Goal: Transaction & Acquisition: Purchase product/service

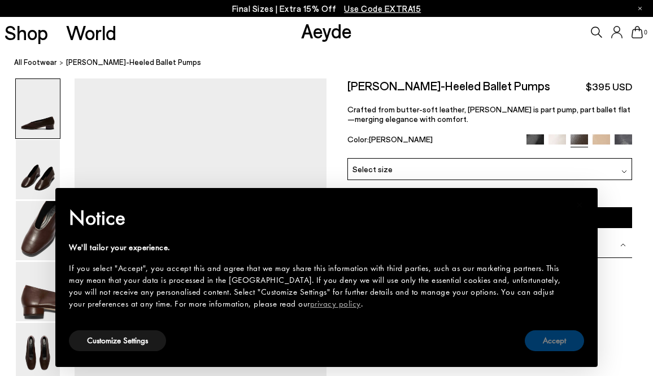
click at [565, 348] on button "Accept" at bounding box center [554, 340] width 59 height 21
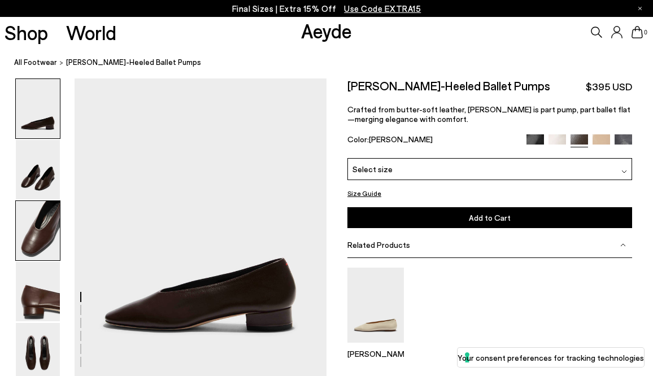
click at [50, 239] on img at bounding box center [38, 230] width 44 height 59
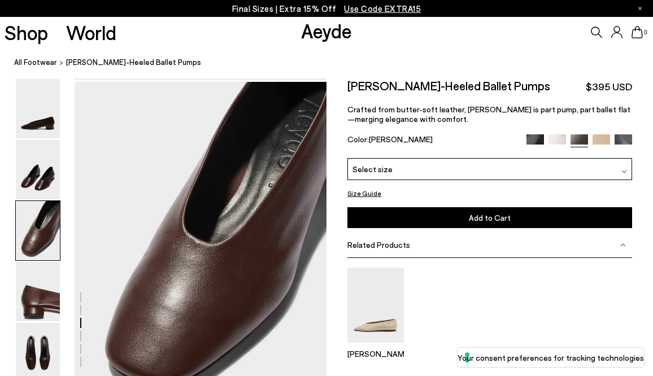
scroll to position [637, 0]
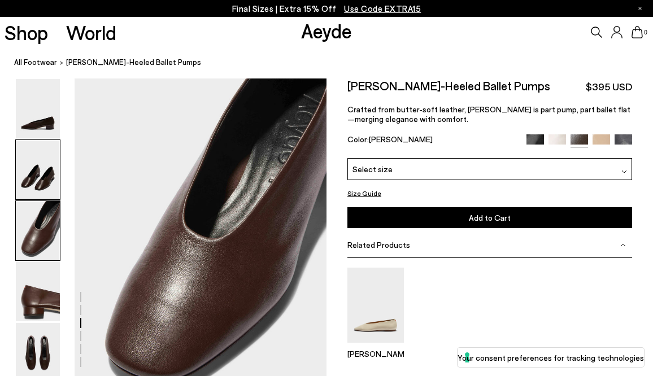
click at [36, 185] on img at bounding box center [38, 169] width 44 height 59
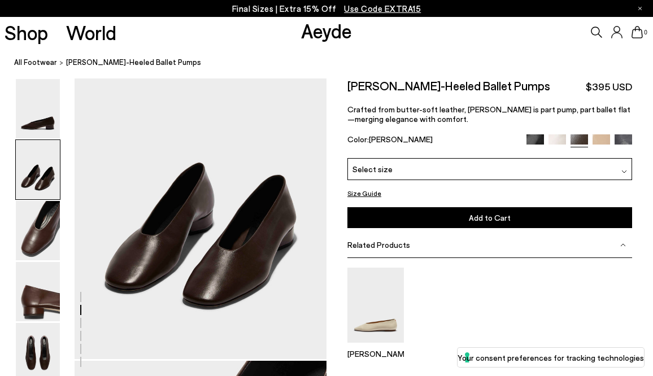
scroll to position [402, 0]
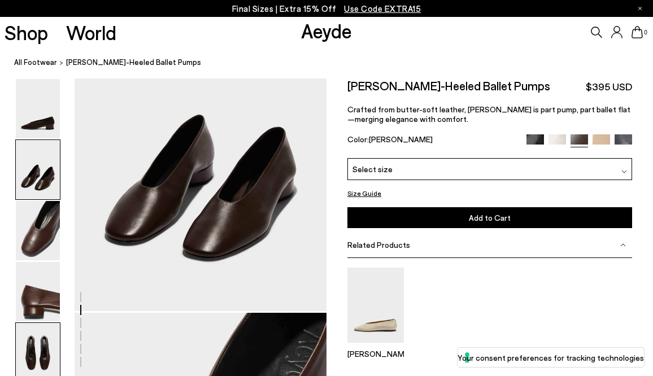
click at [45, 359] on img at bounding box center [38, 352] width 44 height 59
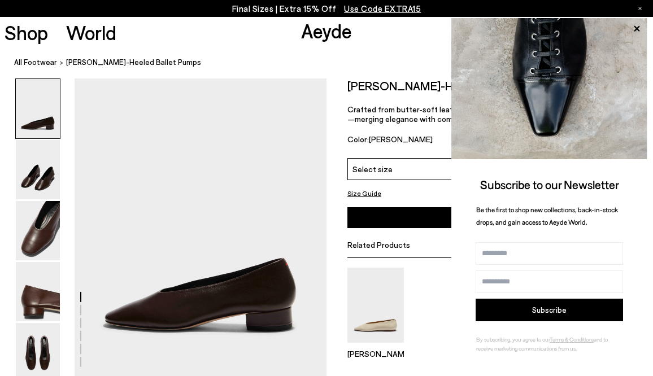
scroll to position [0, 1]
click at [409, 169] on div "Select size" at bounding box center [489, 169] width 285 height 22
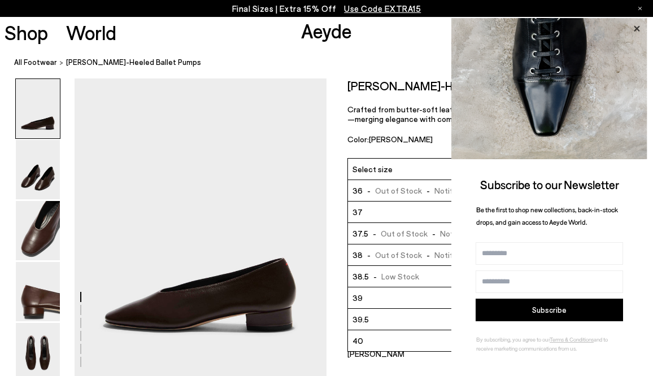
click at [636, 29] on icon at bounding box center [637, 28] width 6 height 6
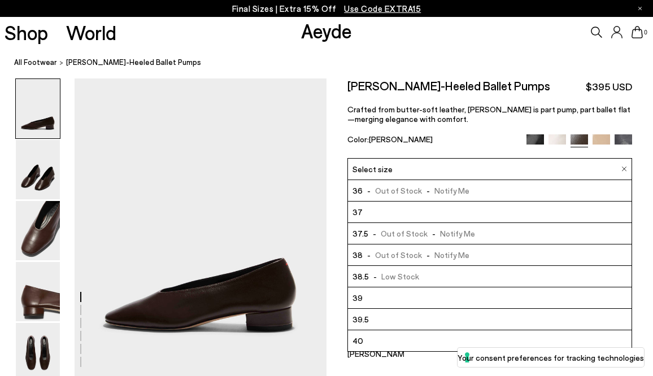
click at [556, 139] on img at bounding box center [557, 143] width 18 height 18
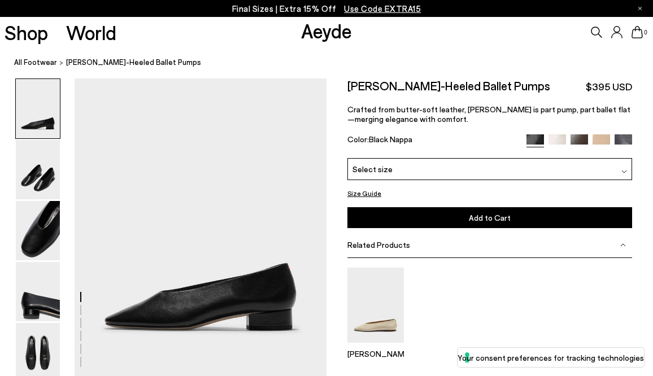
click at [601, 142] on img at bounding box center [601, 143] width 18 height 18
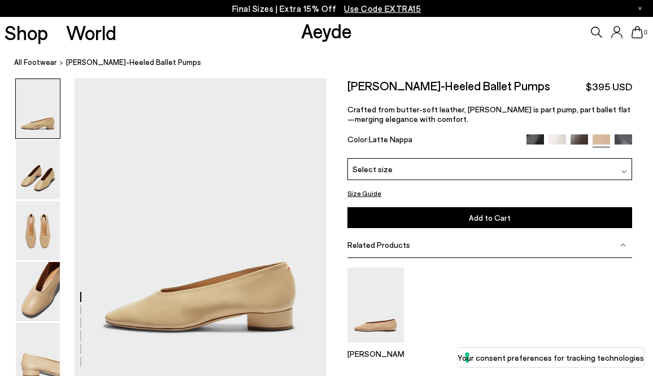
click at [627, 139] on img at bounding box center [623, 143] width 18 height 18
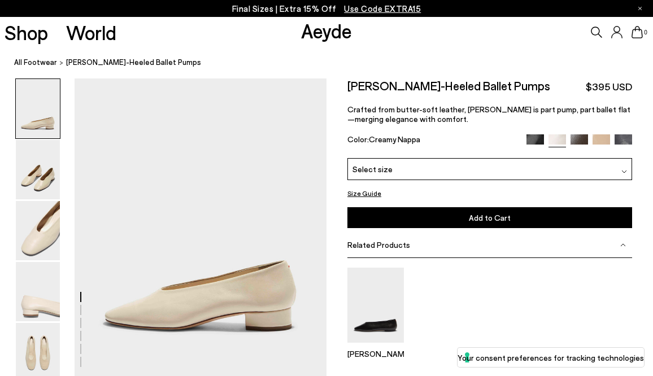
click at [580, 141] on img at bounding box center [579, 143] width 18 height 18
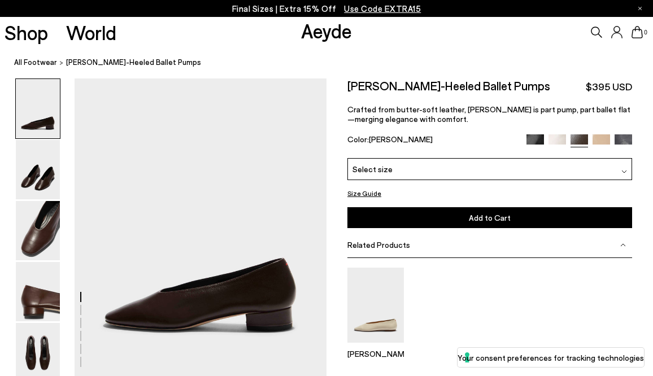
click at [627, 169] on img at bounding box center [624, 172] width 6 height 6
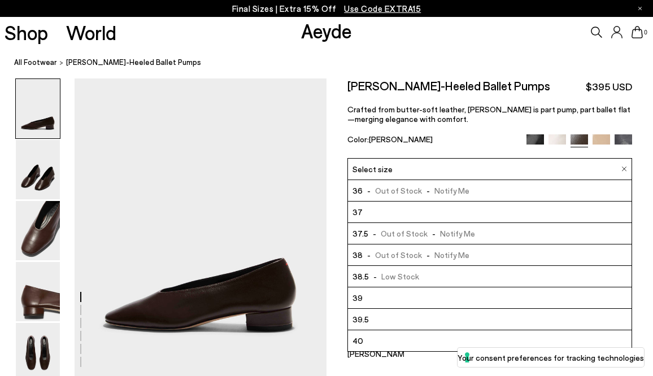
click at [451, 139] on div "Color: [PERSON_NAME]" at bounding box center [432, 140] width 170 height 13
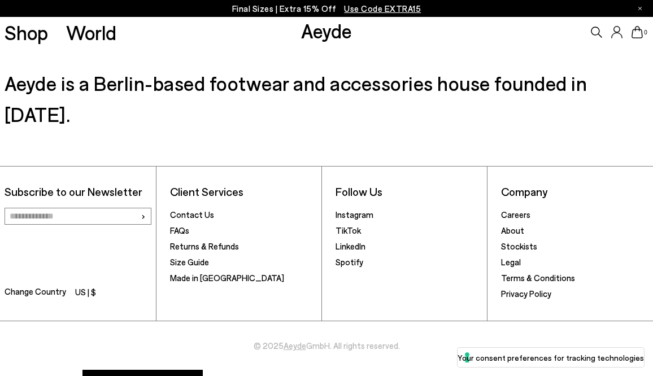
scroll to position [2598, 3]
